Goal: Information Seeking & Learning: Learn about a topic

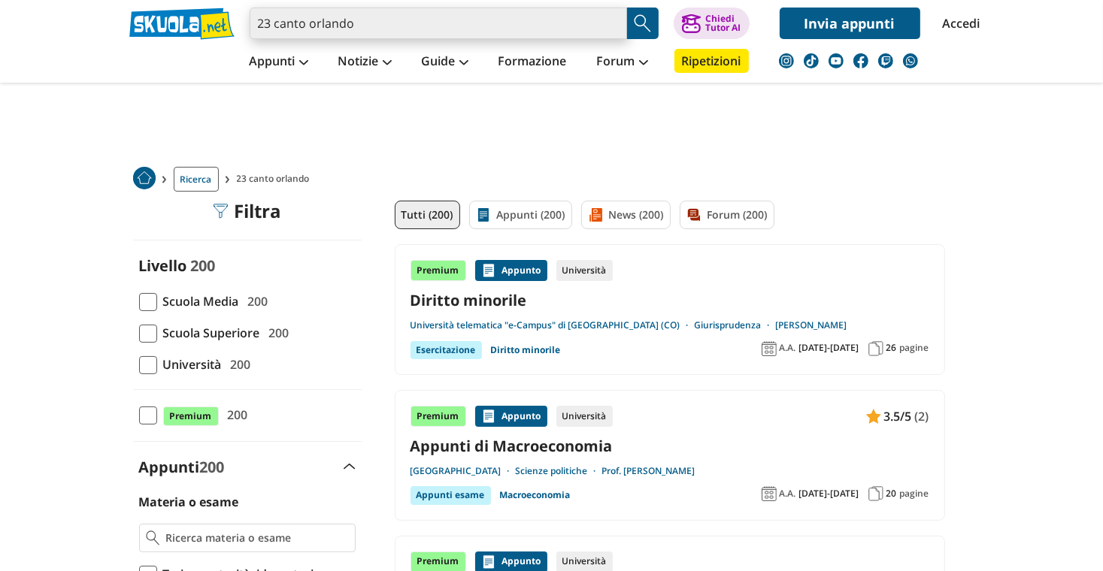
drag, startPoint x: 364, startPoint y: 10, endPoint x: 132, endPoint y: 5, distance: 231.6
click at [147, 25] on div "23 canto orlando Trova un tutor esperto su questo argomento Chiedi Tutor AI" at bounding box center [551, 19] width 867 height 39
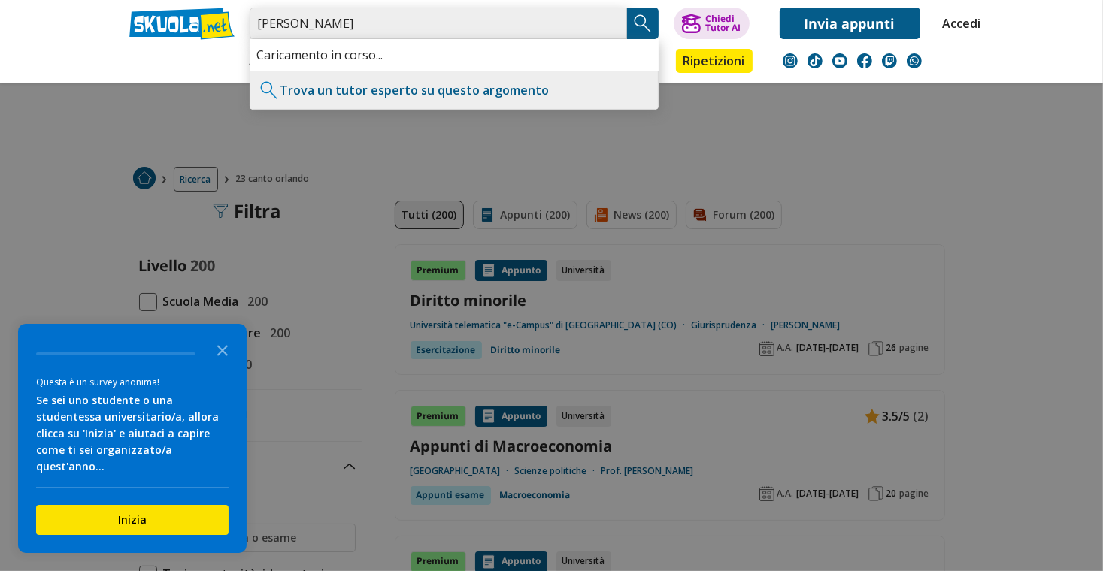
type input "[PERSON_NAME]"
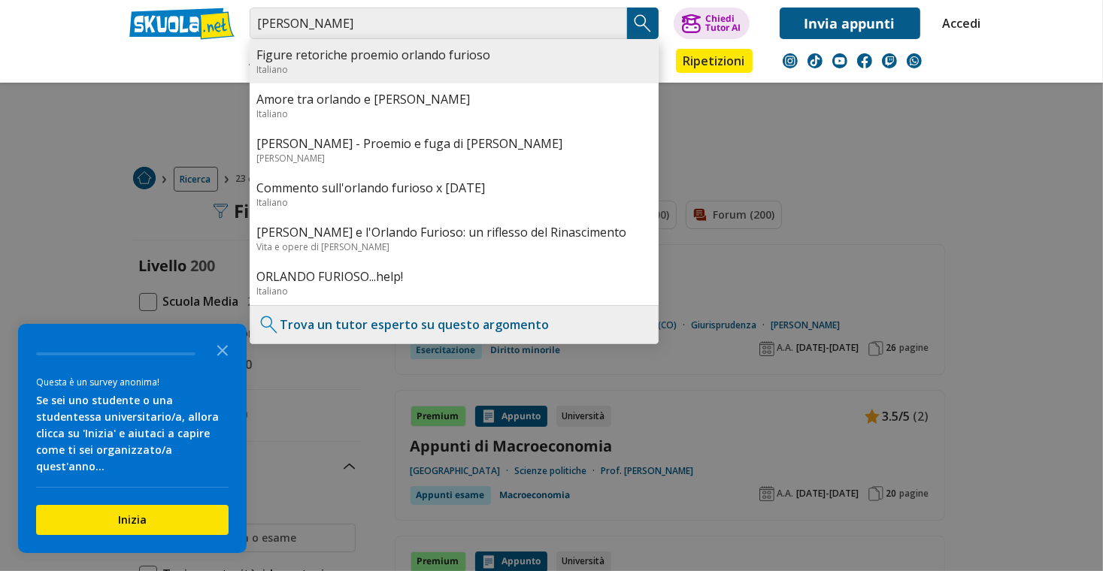
click at [410, 67] on div "Italiano" at bounding box center [454, 69] width 394 height 13
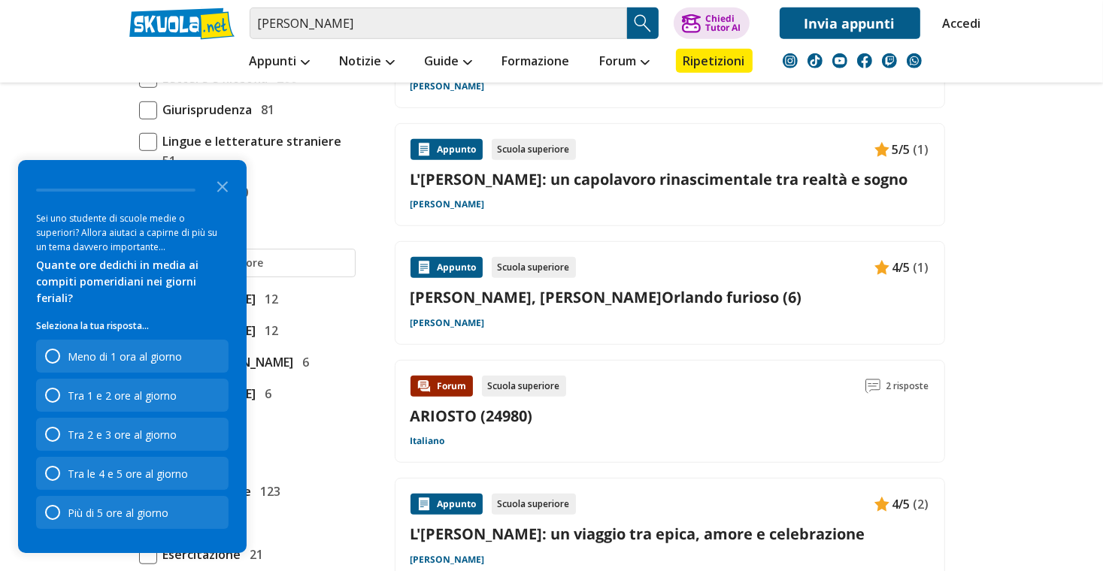
scroll to position [1127, 0]
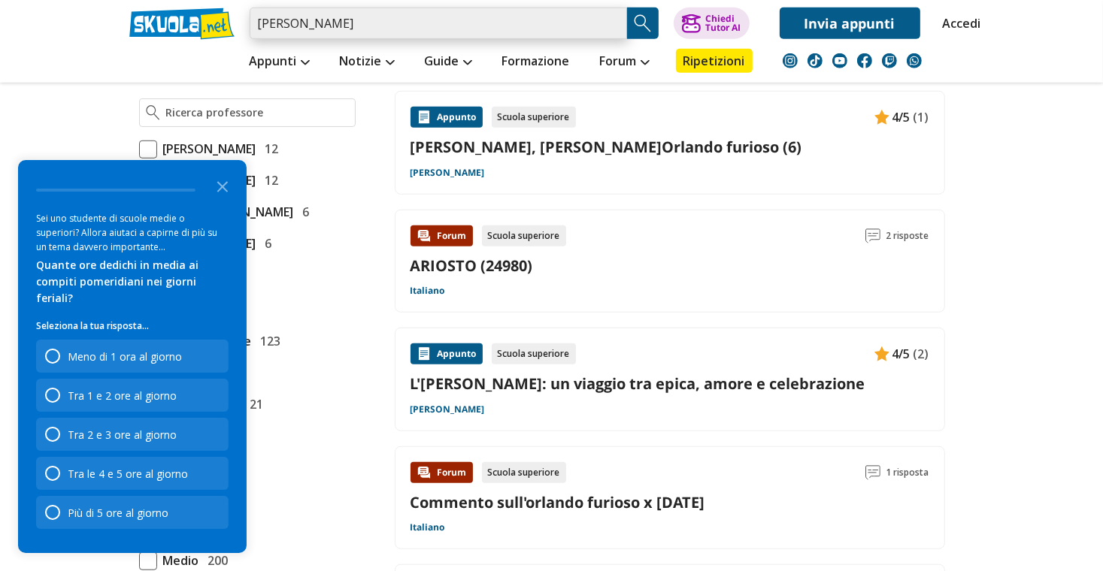
drag, startPoint x: 310, startPoint y: 32, endPoint x: 107, endPoint y: 20, distance: 203.3
click at [107, 23] on header "[PERSON_NAME] Trova un tutor esperto su questo argomento Chiedi Tutor AI" at bounding box center [551, 41] width 1103 height 83
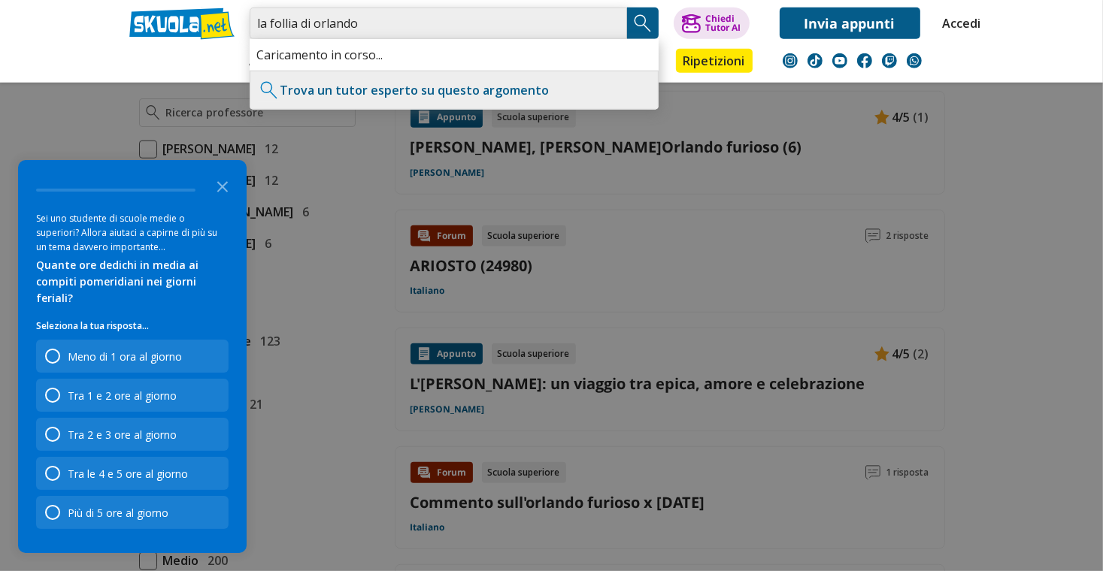
type input "la follia di orlando"
click at [648, 23] on img "Search Button" at bounding box center [642, 23] width 23 height 23
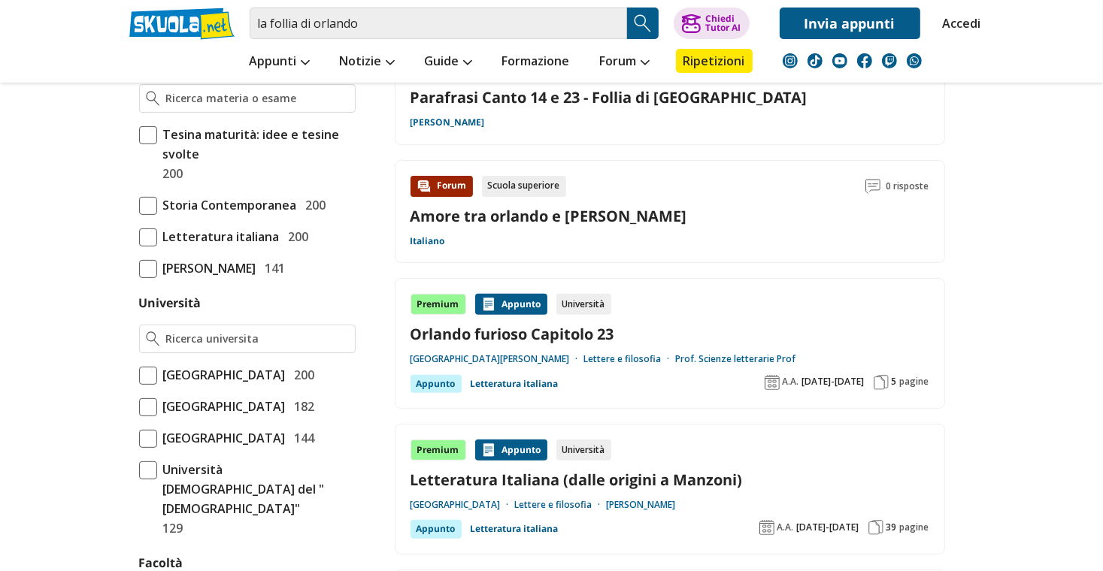
scroll to position [451, 0]
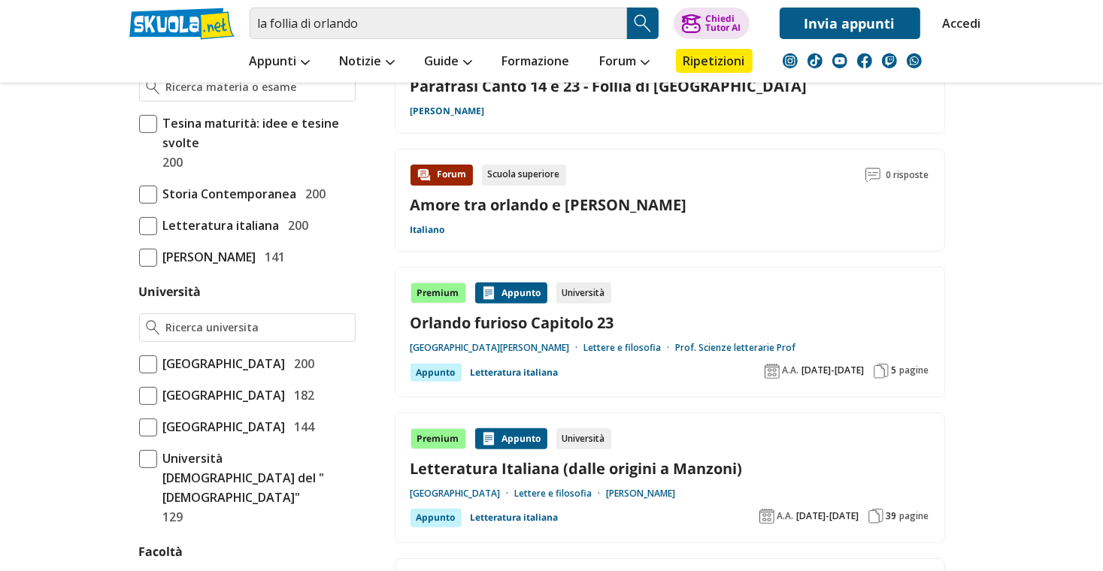
click at [489, 313] on link "Orlando furioso Capitolo 23" at bounding box center [669, 323] width 519 height 20
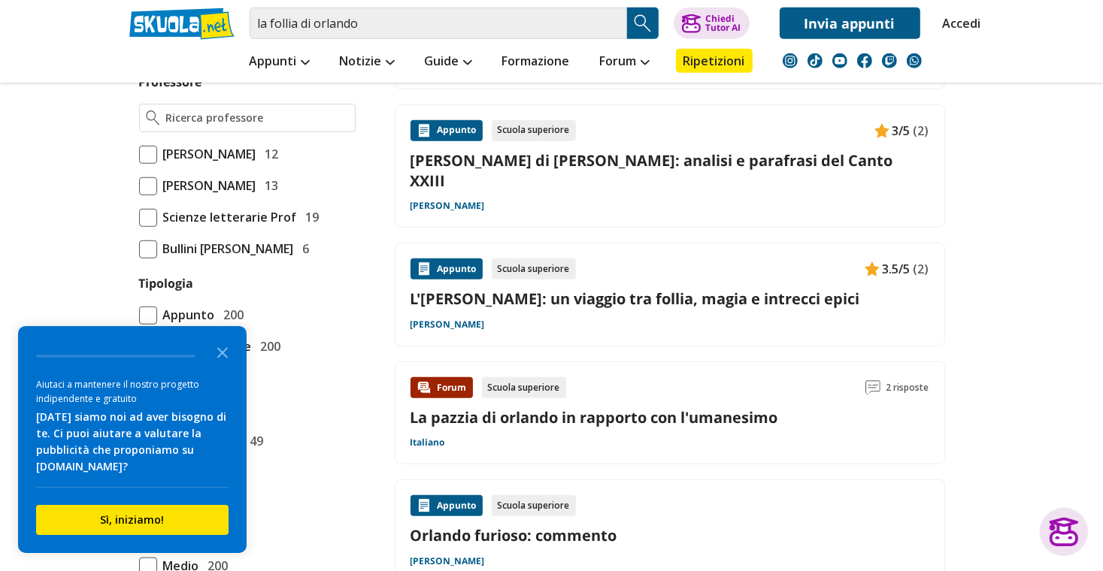
scroll to position [977, 0]
